Goal: Find contact information: Find contact information

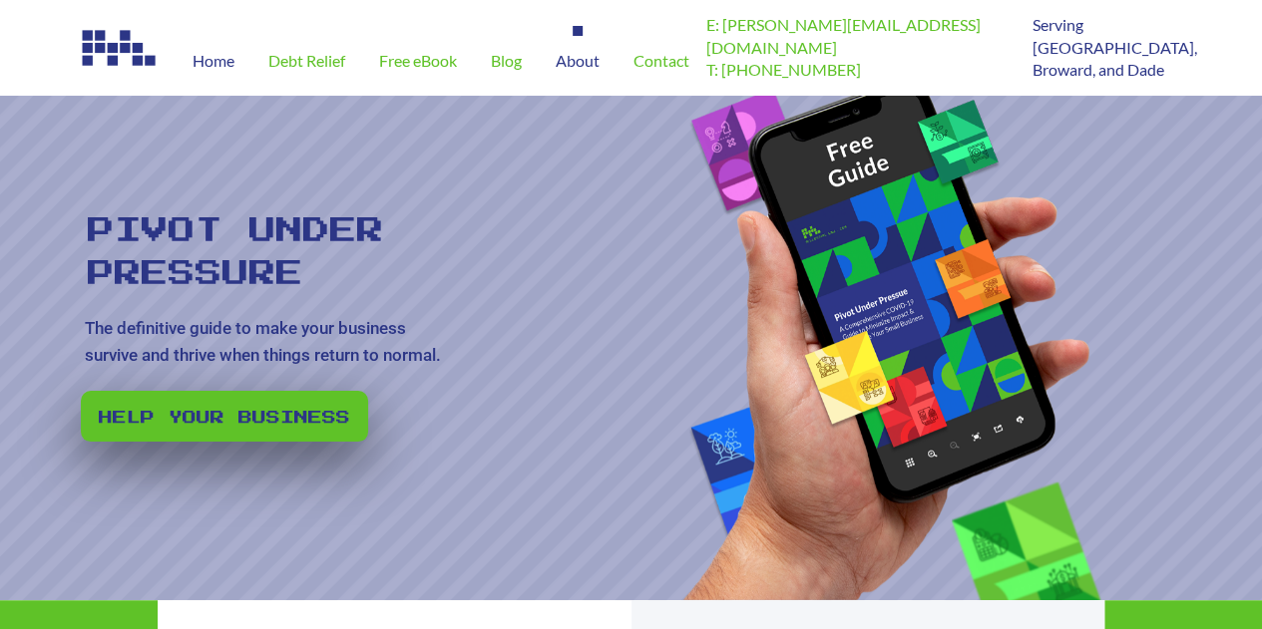
click at [583, 61] on span "About" at bounding box center [578, 61] width 44 height 16
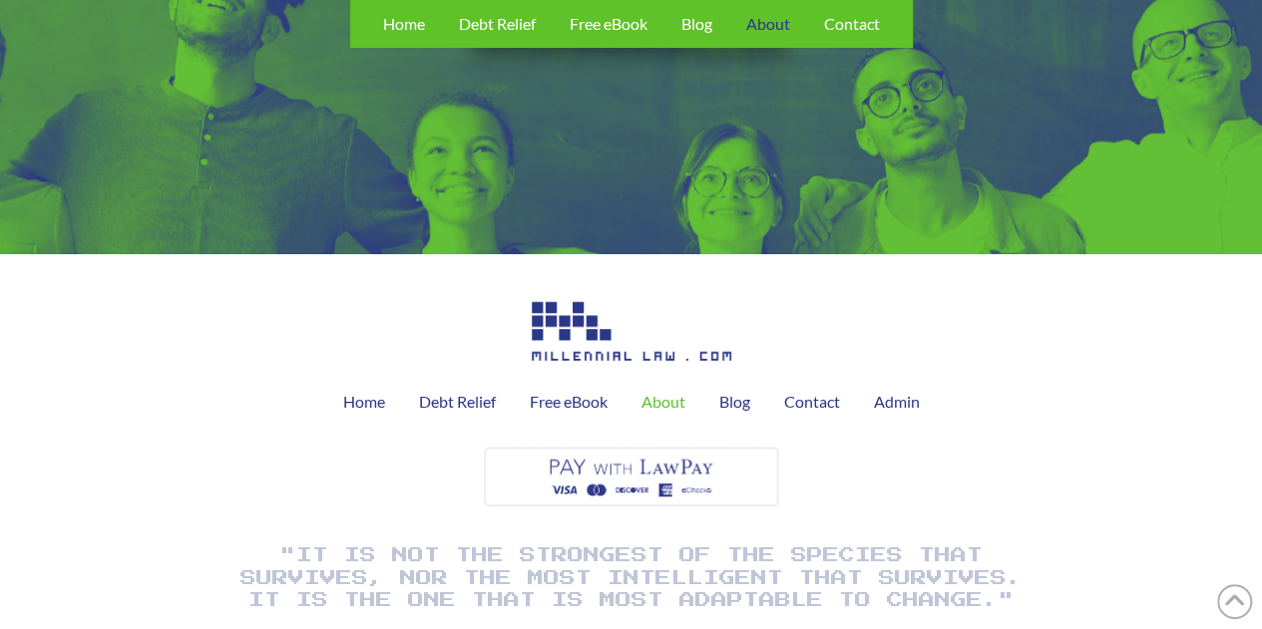
scroll to position [2513, 0]
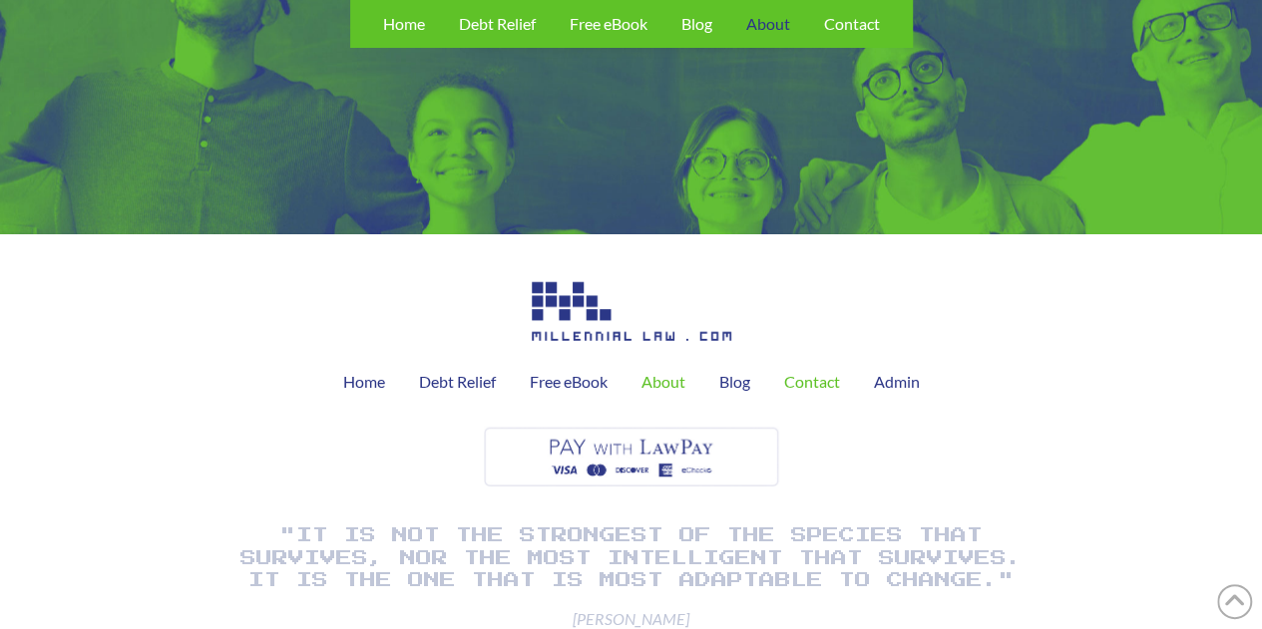
click at [804, 374] on span "Contact" at bounding box center [812, 382] width 56 height 16
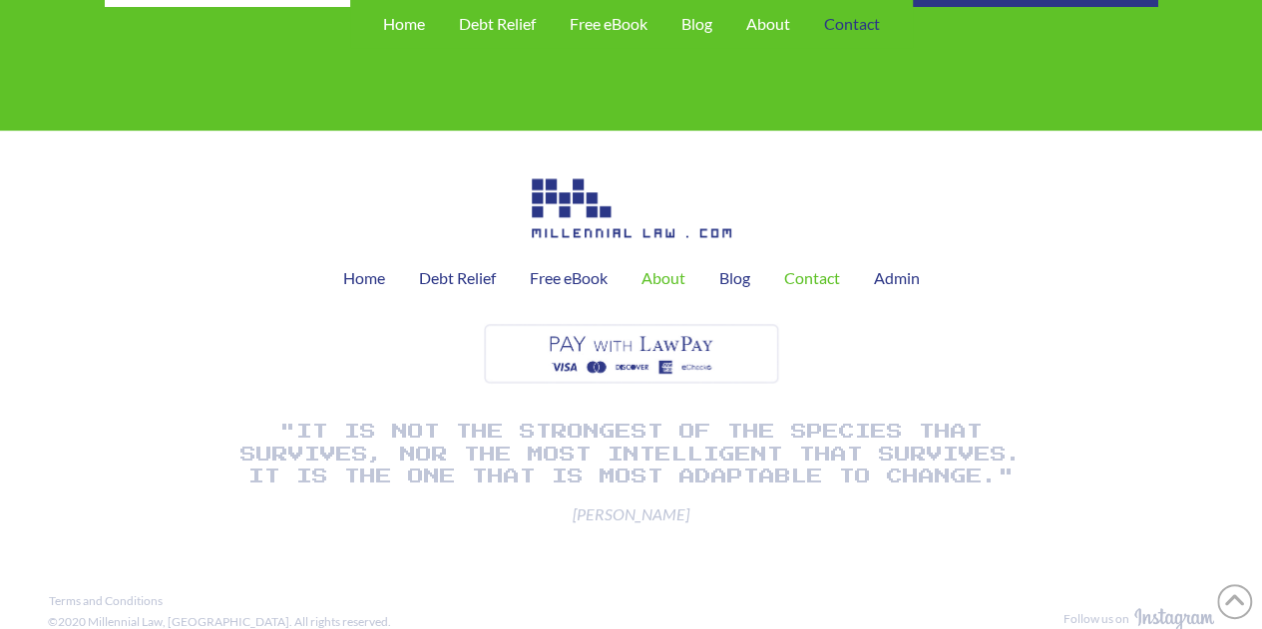
scroll to position [1314, 0]
